Goal: Task Accomplishment & Management: Use online tool/utility

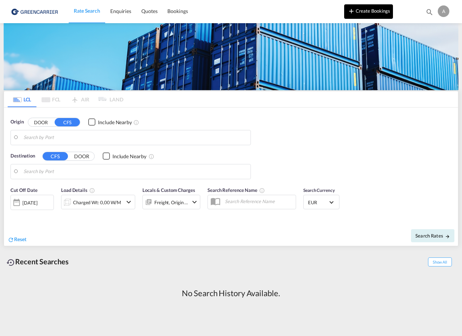
click at [367, 13] on button "Create Bookings" at bounding box center [368, 11] width 49 height 14
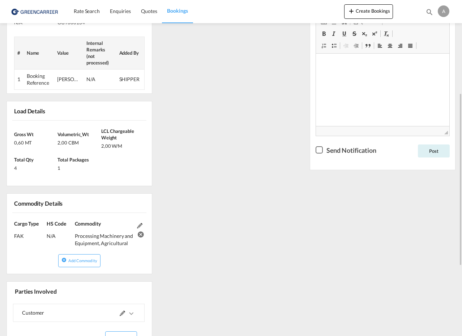
scroll to position [317, 0]
